Goal: Information Seeking & Learning: Learn about a topic

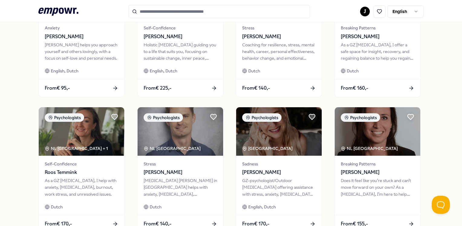
scroll to position [302, 0]
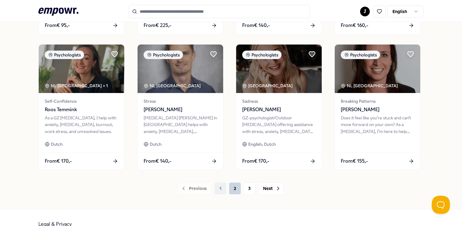
click at [234, 185] on button "2" at bounding box center [235, 188] width 12 height 12
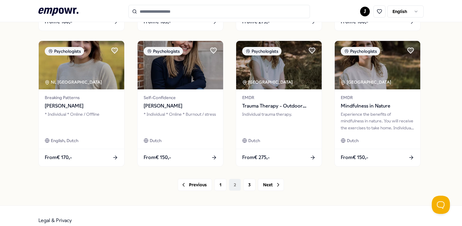
scroll to position [315, 0]
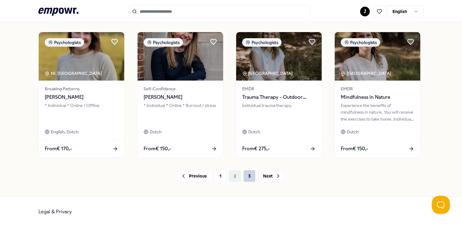
click at [248, 173] on button "3" at bounding box center [249, 176] width 12 height 12
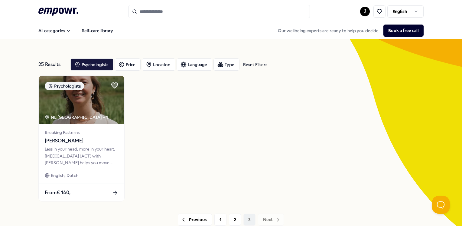
drag, startPoint x: 162, startPoint y: 61, endPoint x: 172, endPoint y: 77, distance: 18.4
click at [172, 78] on div "25 Results Reset Filters Psychologists Price Location Language Type Reset Filte…" at bounding box center [230, 140] width 385 height 172
click at [179, 66] on div "Language" at bounding box center [195, 64] width 36 height 12
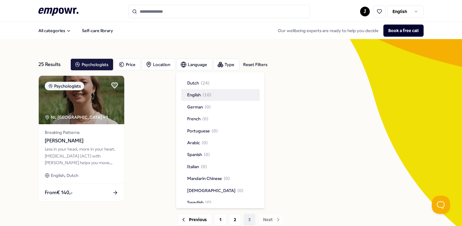
click at [194, 95] on span "English" at bounding box center [194, 94] width 14 height 7
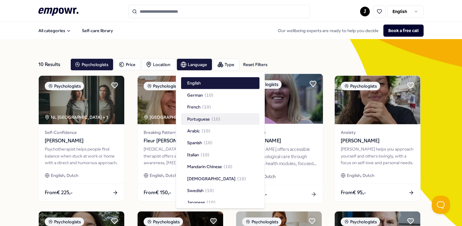
scroll to position [17, 0]
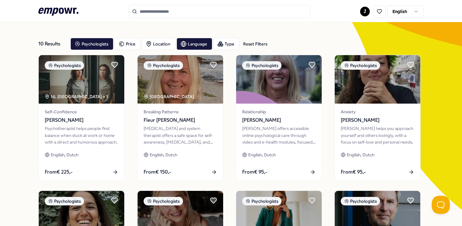
scroll to position [0, 0]
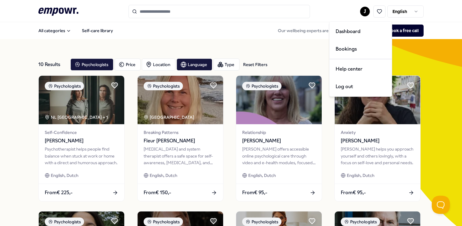
click at [359, 9] on html ".empowr-logo_svg__cls-1{fill:#03032f} J English All categories Self-care librar…" at bounding box center [231, 113] width 462 height 226
click at [353, 43] on div "Bookings" at bounding box center [361, 49] width 60 height 18
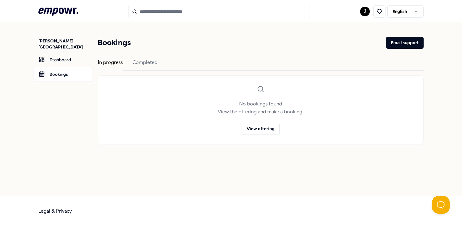
click at [146, 57] on div "Bookings Email support In progress Completed No bookings found View the offerin…" at bounding box center [261, 91] width 326 height 108
click at [149, 62] on div "Completed" at bounding box center [144, 64] width 25 height 12
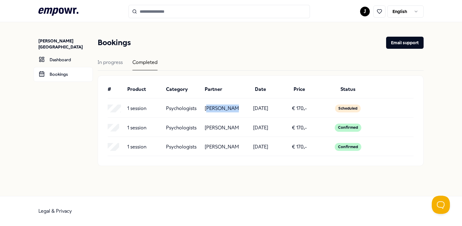
drag, startPoint x: 207, startPoint y: 109, endPoint x: 242, endPoint y: 107, distance: 35.2
click at [242, 107] on div "1 session Psychologists [PERSON_NAME] [DATE] € 170,- Scheduled" at bounding box center [261, 108] width 306 height 8
drag, startPoint x: 242, startPoint y: 107, endPoint x: 234, endPoint y: 108, distance: 8.8
click at [234, 108] on p "[PERSON_NAME]" at bounding box center [222, 108] width 34 height 8
click at [236, 108] on p "[PERSON_NAME]" at bounding box center [222, 108] width 34 height 8
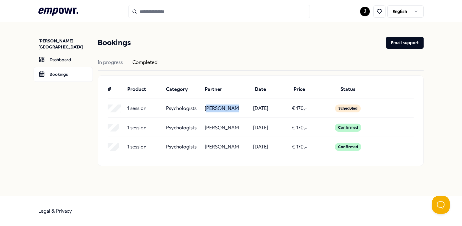
click at [236, 108] on p "[PERSON_NAME]" at bounding box center [222, 108] width 34 height 8
drag, startPoint x: 237, startPoint y: 108, endPoint x: 201, endPoint y: 106, distance: 35.2
click at [201, 106] on div "1 session Psychologists [PERSON_NAME] [DATE] € 170,- Scheduled" at bounding box center [261, 108] width 306 height 8
copy div "[PERSON_NAME]"
click at [207, 14] on input "Search for products, categories or subcategories" at bounding box center [219, 11] width 181 height 13
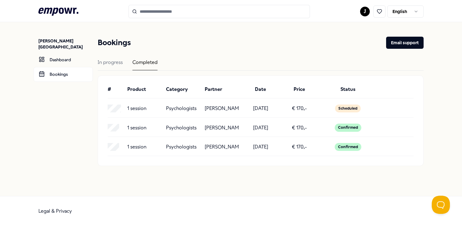
paste input "**********"
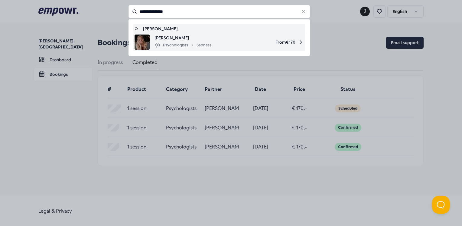
click at [206, 36] on span "[PERSON_NAME]" at bounding box center [183, 37] width 57 height 7
type input "**********"
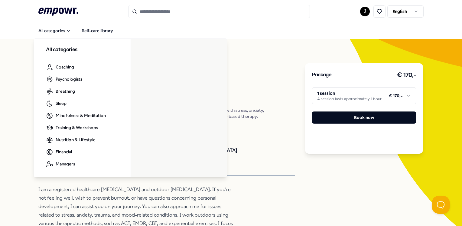
click at [53, 16] on icon ".empowr-logo_svg__cls-1{fill:#03032f}" at bounding box center [58, 11] width 40 height 11
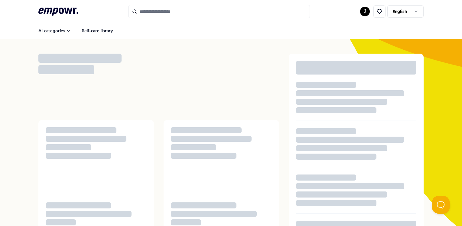
click at [55, 12] on icon at bounding box center [58, 12] width 40 height 8
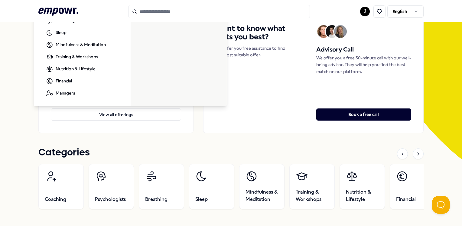
scroll to position [181, 0]
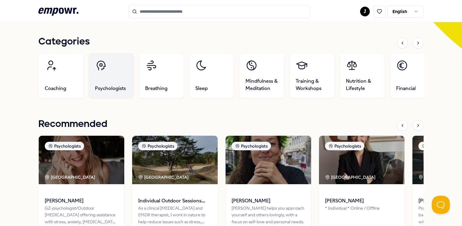
click at [116, 73] on link "Psychologists" at bounding box center [111, 75] width 45 height 45
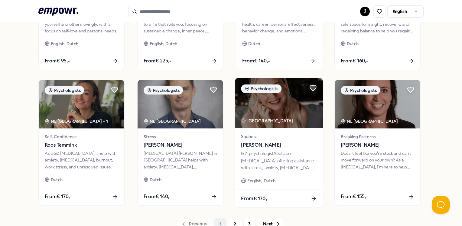
scroll to position [311, 0]
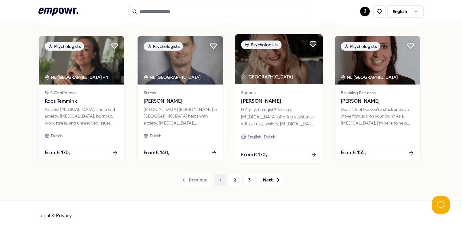
click at [269, 111] on div "GZ-psychologist/Outdoor [MEDICAL_DATA] offering assistance with stress, anxiety…" at bounding box center [279, 116] width 76 height 21
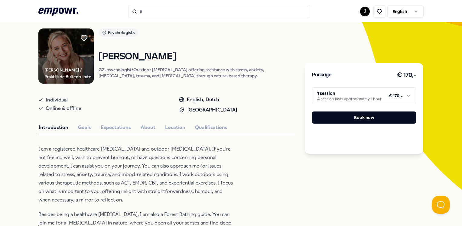
scroll to position [39, 0]
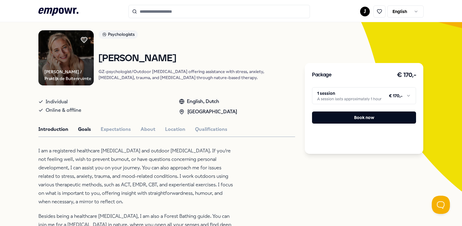
click at [79, 126] on button "Goals" at bounding box center [84, 129] width 13 height 8
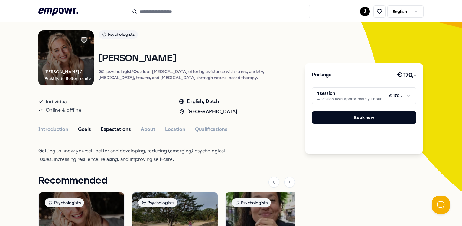
click at [117, 126] on button "Expectations" at bounding box center [116, 129] width 30 height 8
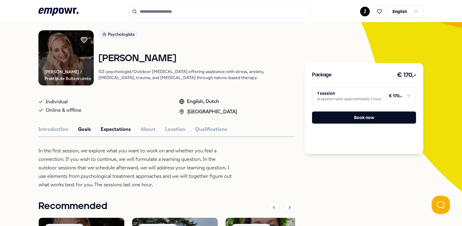
click at [87, 126] on button "Goals" at bounding box center [84, 129] width 13 height 8
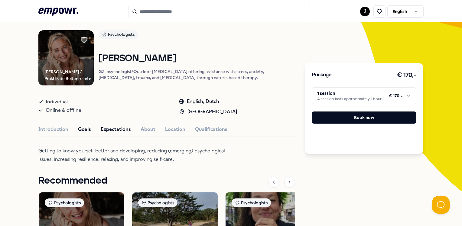
click at [119, 125] on button "Expectations" at bounding box center [116, 129] width 30 height 8
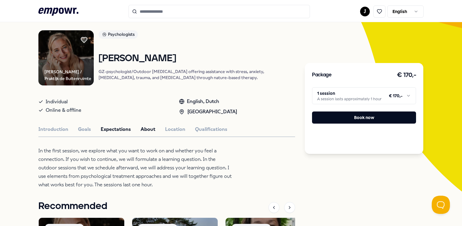
click at [141, 125] on button "About" at bounding box center [148, 129] width 15 height 8
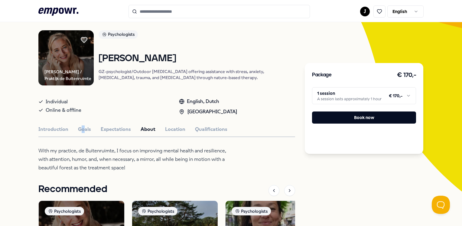
click at [84, 119] on div "[PERSON_NAME] / Praktijk de Buitenruimte Psychologists [PERSON_NAME]-psychologi…" at bounding box center [166, 181] width 257 height 302
click at [85, 119] on div "[PERSON_NAME] / Praktijk de Buitenruimte Psychologists [PERSON_NAME]-psychologi…" at bounding box center [166, 181] width 257 height 302
click at [164, 126] on div "Introduction Goals Expectations About Location Qualifications" at bounding box center [166, 129] width 257 height 8
click at [185, 128] on div "Introduction Goals Expectations About Location Qualifications" at bounding box center [166, 129] width 257 height 8
click at [200, 127] on button "Qualifications" at bounding box center [211, 129] width 32 height 8
